Goal: Task Accomplishment & Management: Use online tool/utility

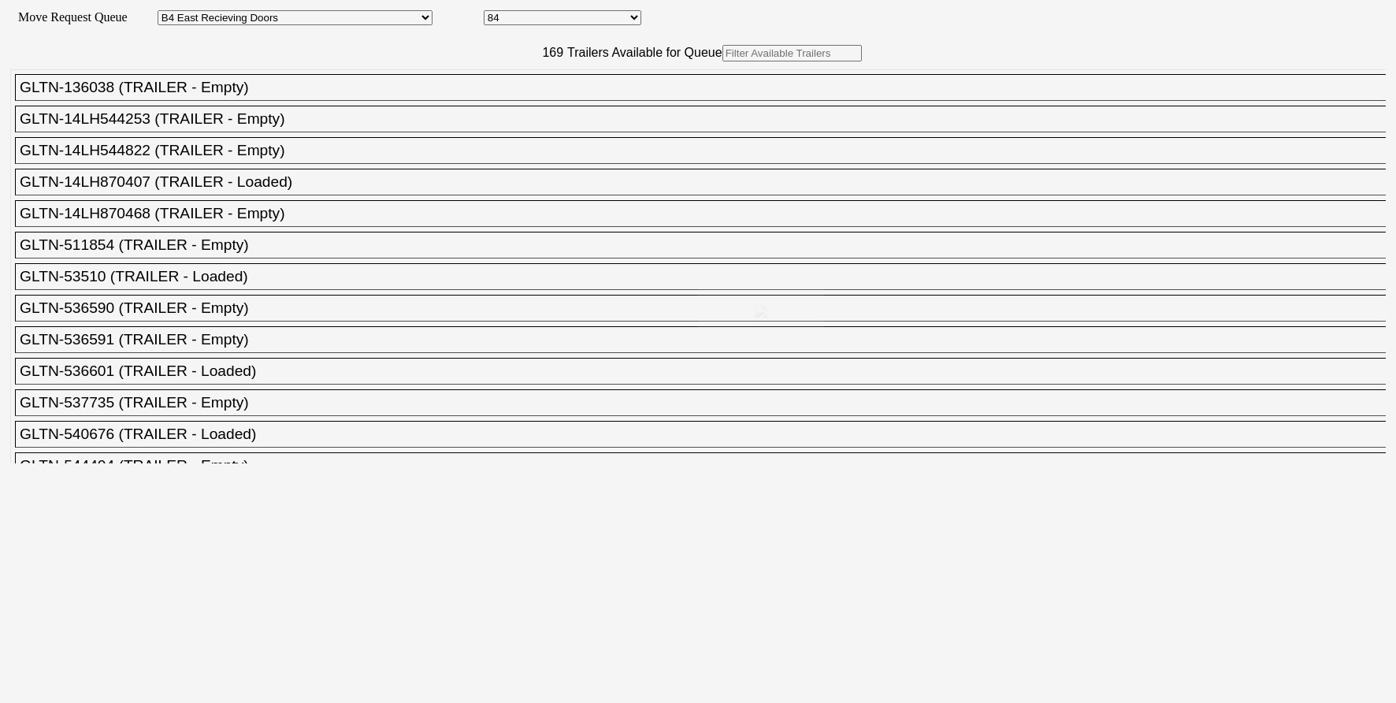
select select "527"
select select "8140"
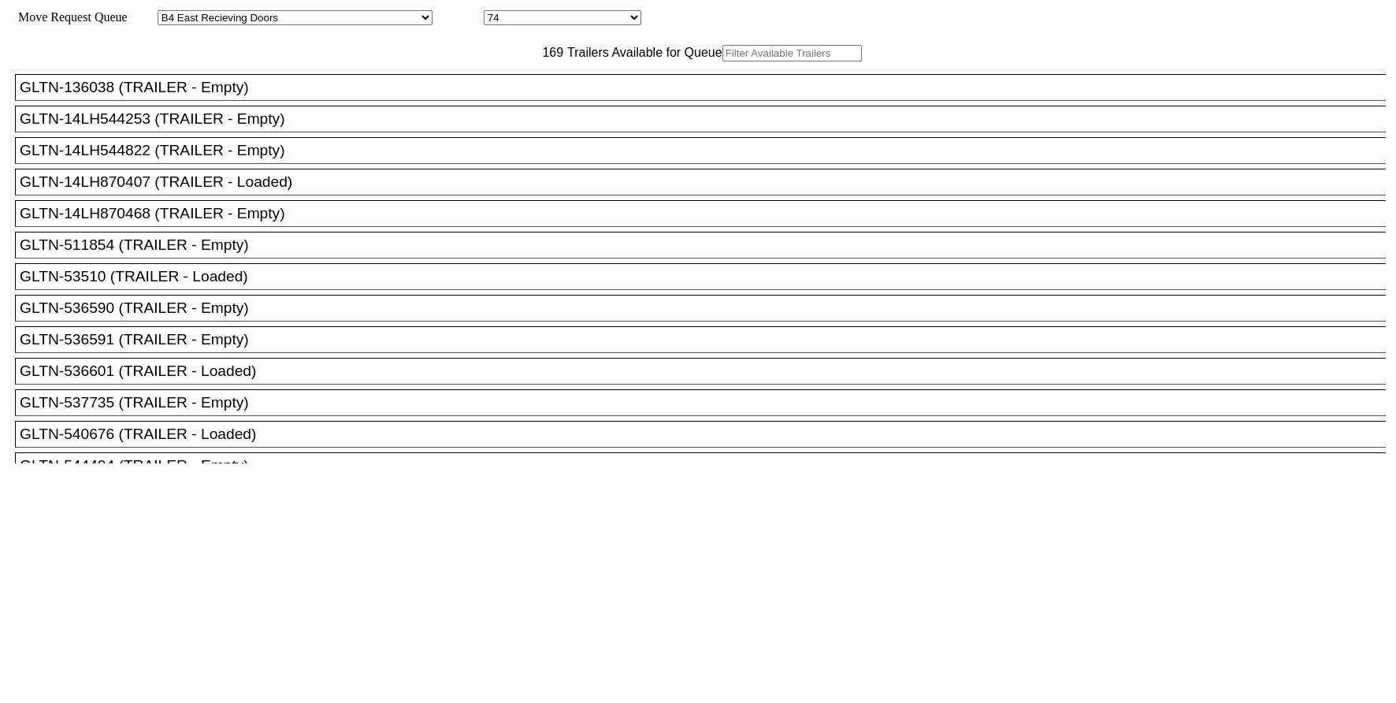
click at [722, 61] on input "text" at bounding box center [791, 53] width 139 height 17
paste input "HGIU650965"
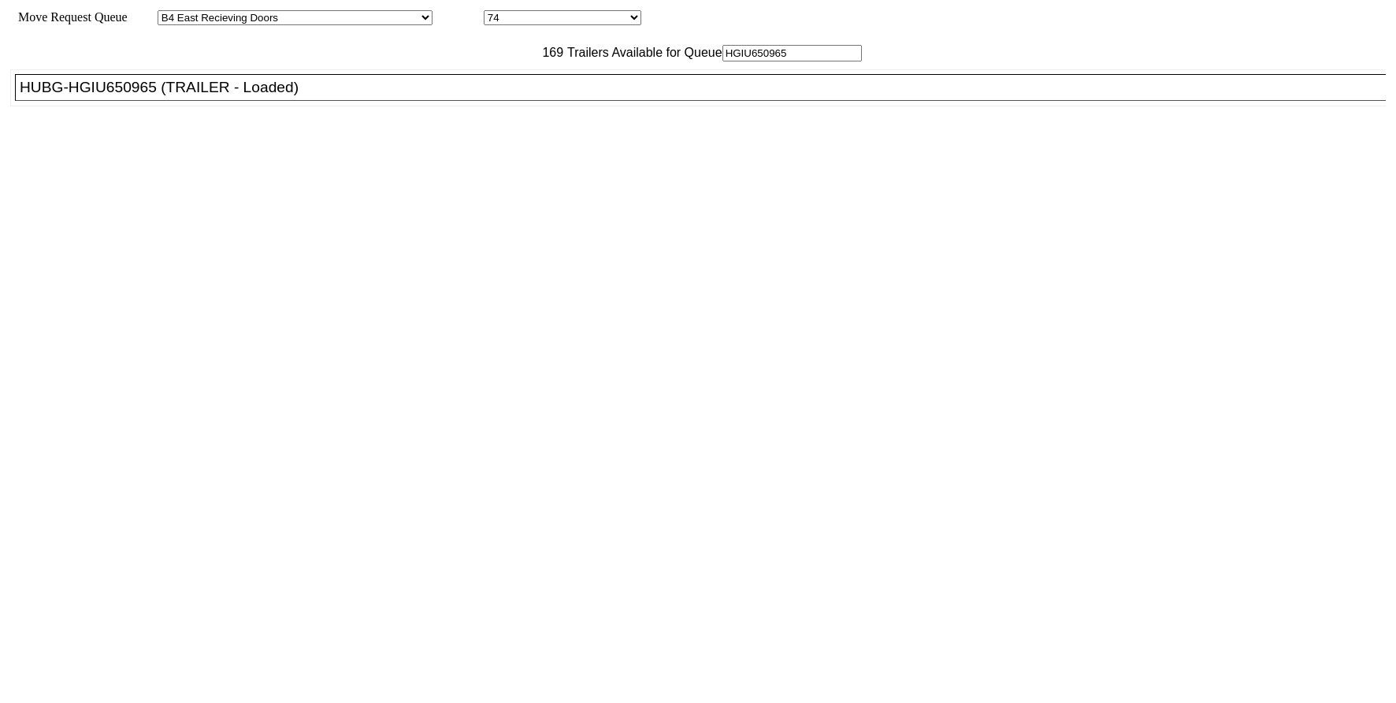
type input "HGIU650965"
click at [427, 101] on li "HUBG-HGIU650965 (TRAILER - Loaded)" at bounding box center [707, 87] width 1385 height 27
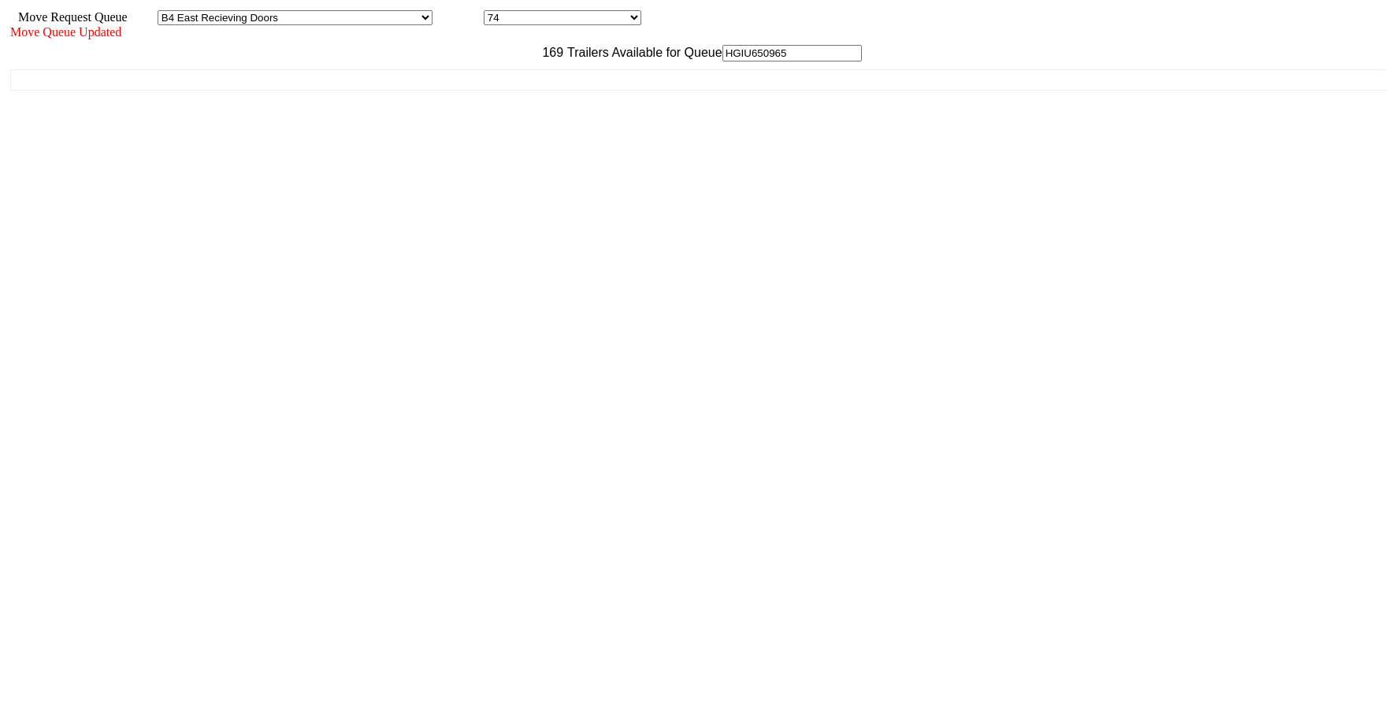
drag, startPoint x: 1217, startPoint y: 510, endPoint x: 336, endPoint y: 428, distance: 884.3
click at [336, 428] on div "169 Trailers Available for Queue HGIU650965 GLTN-136038 (TRAILER - Empty) GLTN-…" at bounding box center [697, 672] width 1375 height 1255
